Goal: Task Accomplishment & Management: Complete application form

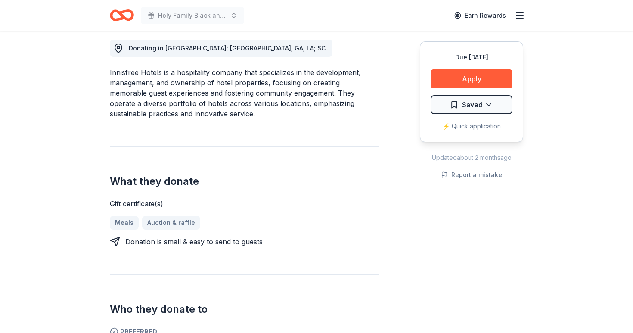
scroll to position [220, 0]
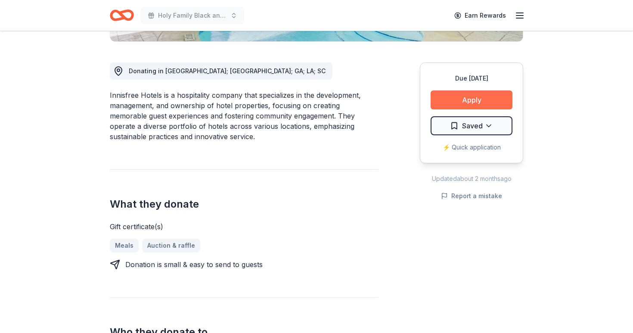
click at [480, 96] on button "Apply" at bounding box center [471, 99] width 82 height 19
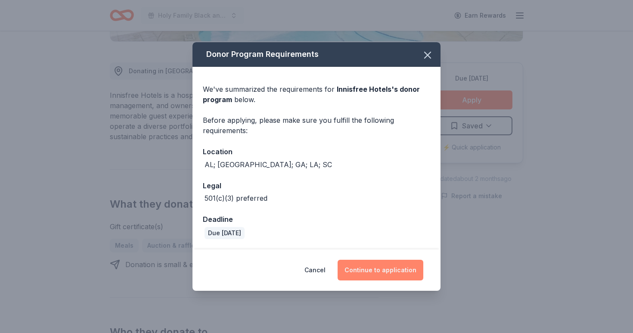
click at [384, 266] on button "Continue to application" at bounding box center [381, 270] width 86 height 21
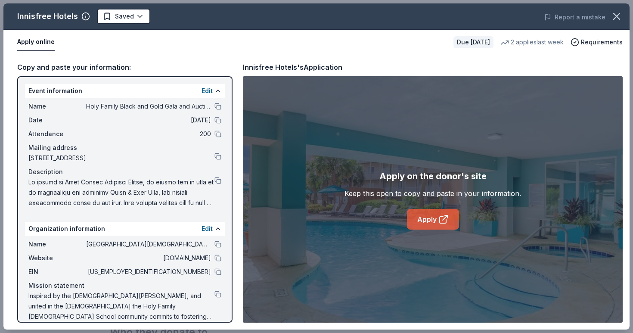
click at [439, 220] on icon at bounding box center [443, 219] width 10 height 10
click at [218, 183] on button at bounding box center [217, 180] width 7 height 7
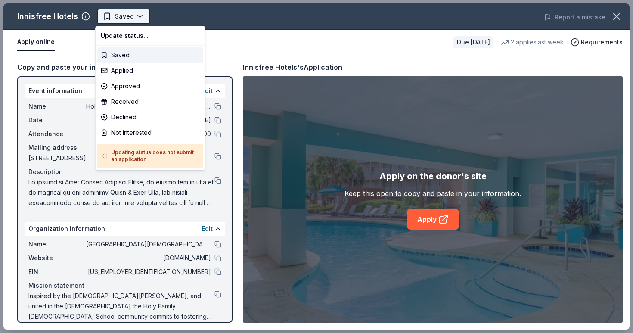
click at [126, 20] on html "Holy Family Black and Gold Gala and Auction Earn Rewards Due in 20 days Share I…" at bounding box center [316, 166] width 633 height 333
click at [140, 70] on div "Applied" at bounding box center [150, 70] width 106 height 15
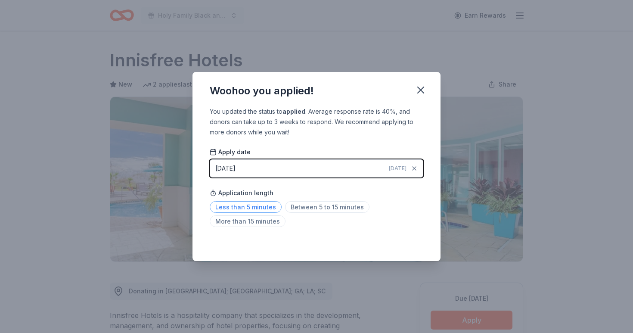
click at [253, 211] on span "Less than 5 minutes" at bounding box center [246, 207] width 72 height 12
click at [422, 90] on icon "button" at bounding box center [421, 90] width 12 height 12
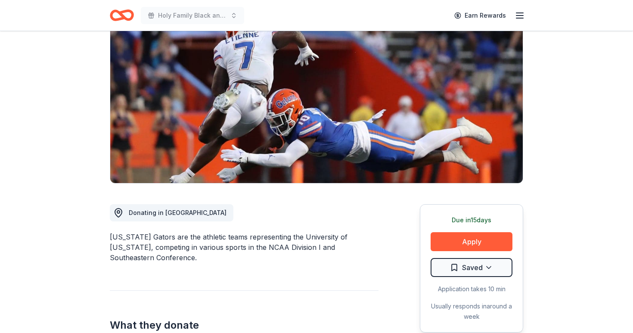
scroll to position [85, 0]
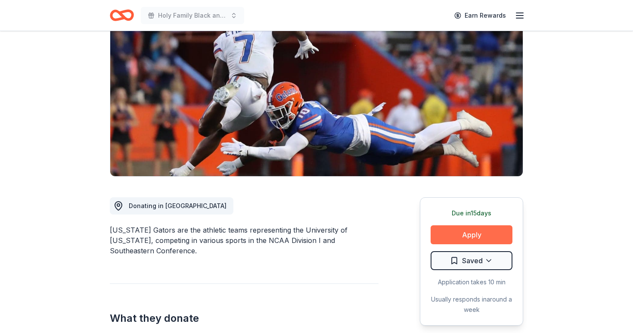
click at [465, 240] on button "Apply" at bounding box center [471, 234] width 82 height 19
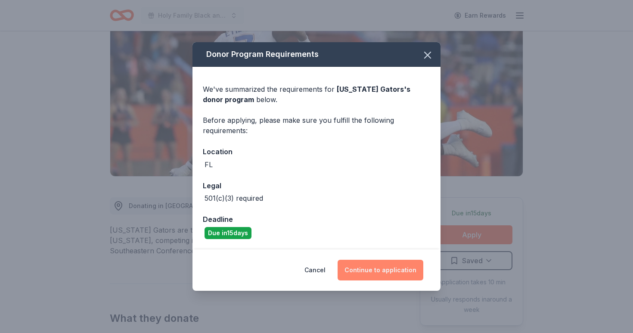
click at [371, 275] on button "Continue to application" at bounding box center [381, 270] width 86 height 21
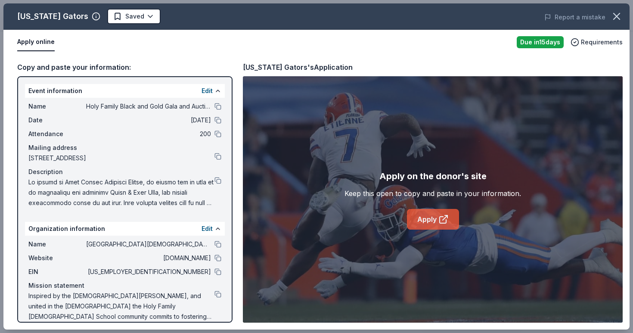
click at [437, 218] on link "Apply" at bounding box center [433, 219] width 52 height 21
click at [218, 180] on button at bounding box center [217, 180] width 7 height 7
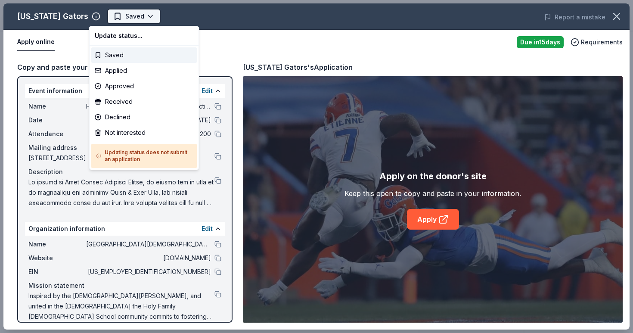
click at [121, 16] on html "Holy Family Black and Gold Gala and Auction Earn Rewards Due in 15 days Share F…" at bounding box center [316, 166] width 633 height 333
click at [118, 68] on div "Applied" at bounding box center [144, 70] width 106 height 15
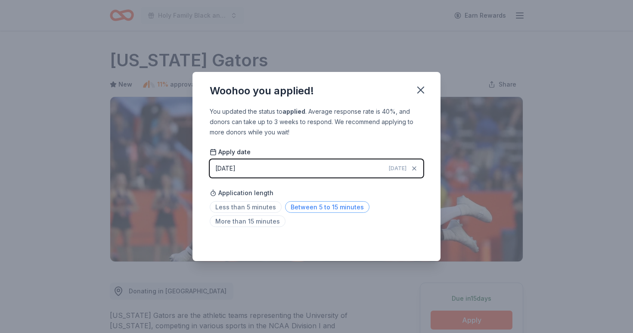
click at [300, 208] on span "Between 5 to 15 minutes" at bounding box center [327, 207] width 84 height 12
click at [421, 96] on icon "button" at bounding box center [421, 90] width 12 height 12
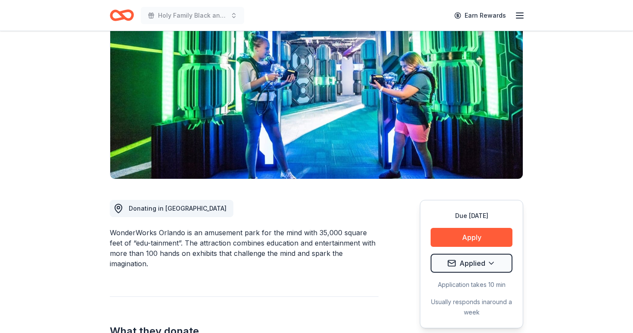
scroll to position [91, 0]
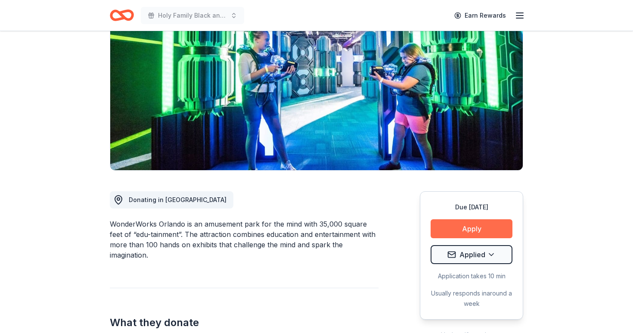
click at [449, 226] on button "Apply" at bounding box center [471, 228] width 82 height 19
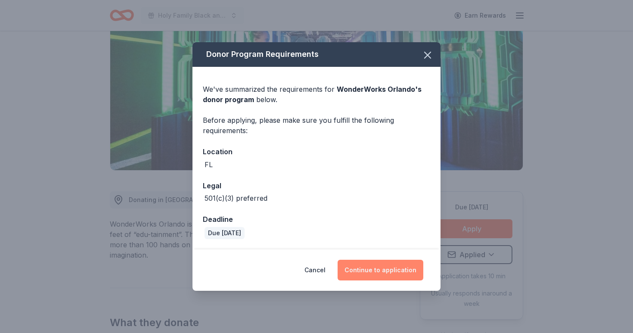
click at [388, 274] on button "Continue to application" at bounding box center [381, 270] width 86 height 21
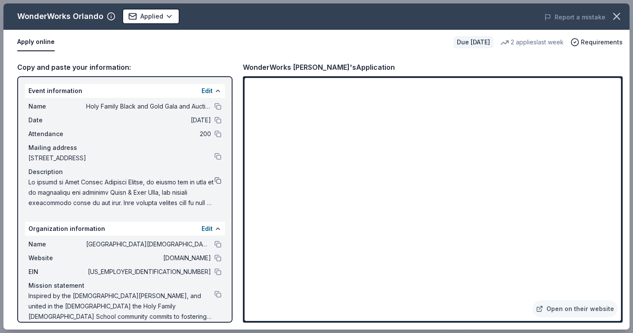
click at [218, 183] on button at bounding box center [217, 180] width 7 height 7
